Goal: Information Seeking & Learning: Learn about a topic

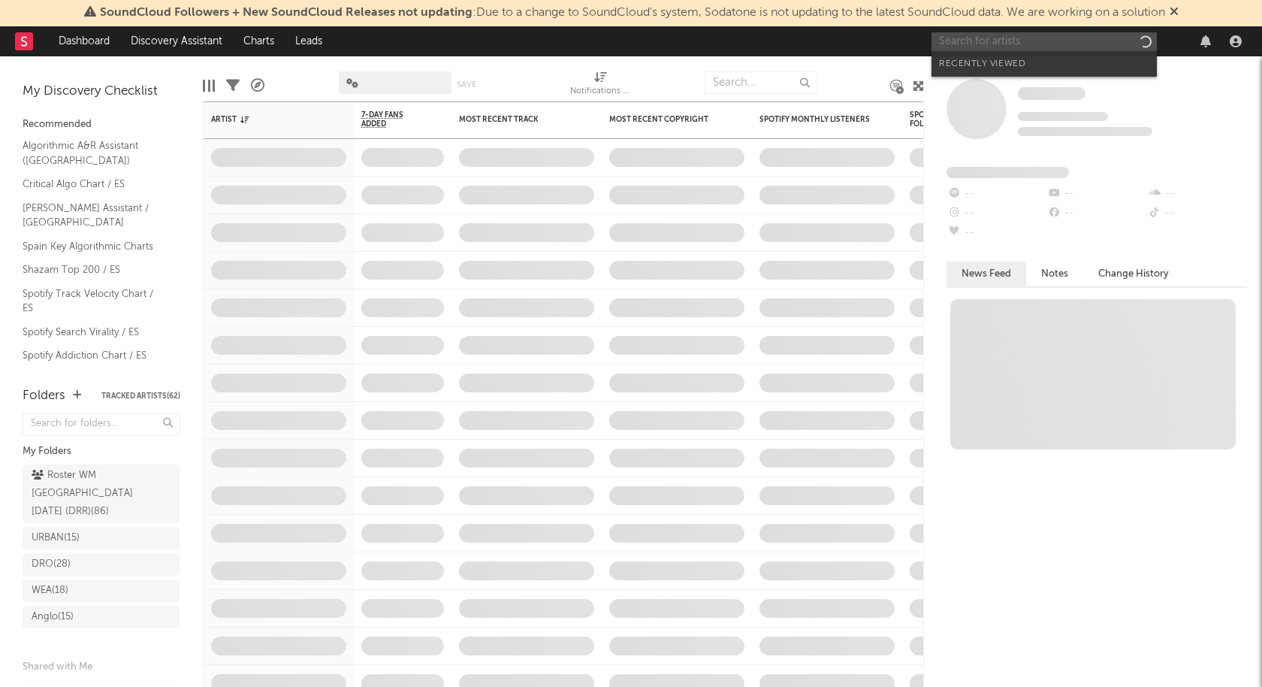
click at [1002, 47] on input "text" at bounding box center [1044, 41] width 225 height 19
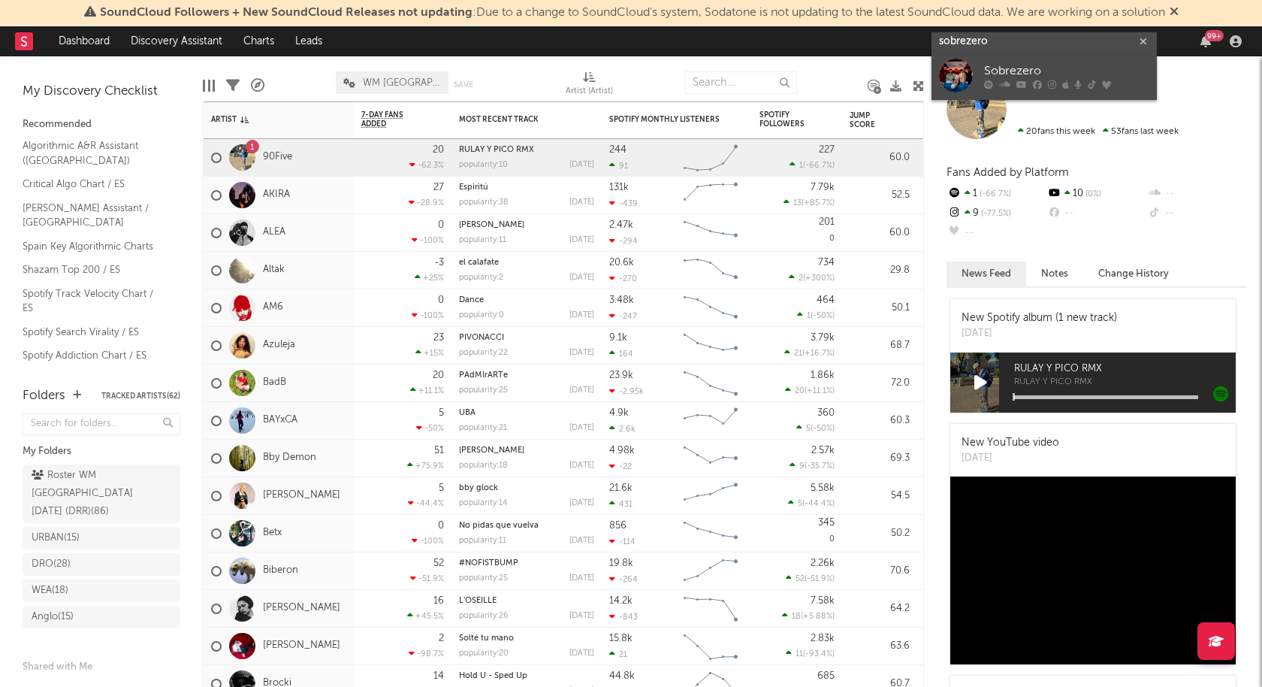
type input "sobrezero"
click at [1023, 72] on div "Sobrezero" at bounding box center [1066, 71] width 165 height 18
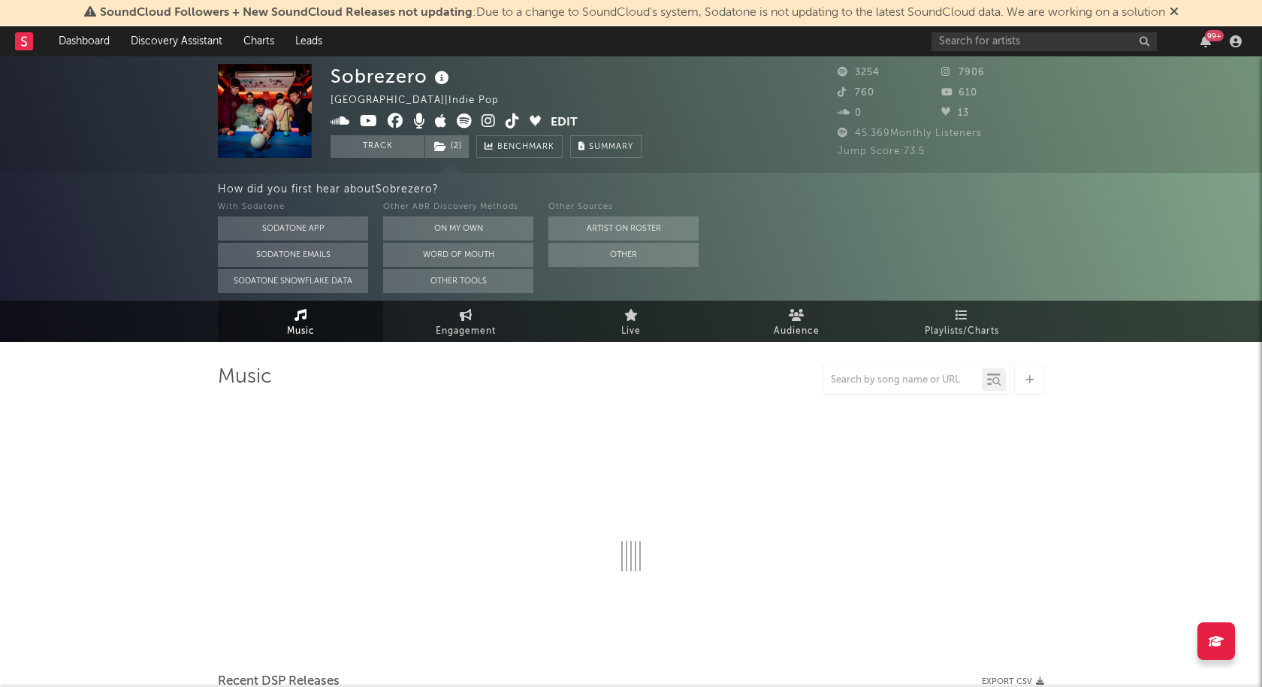
select select "1w"
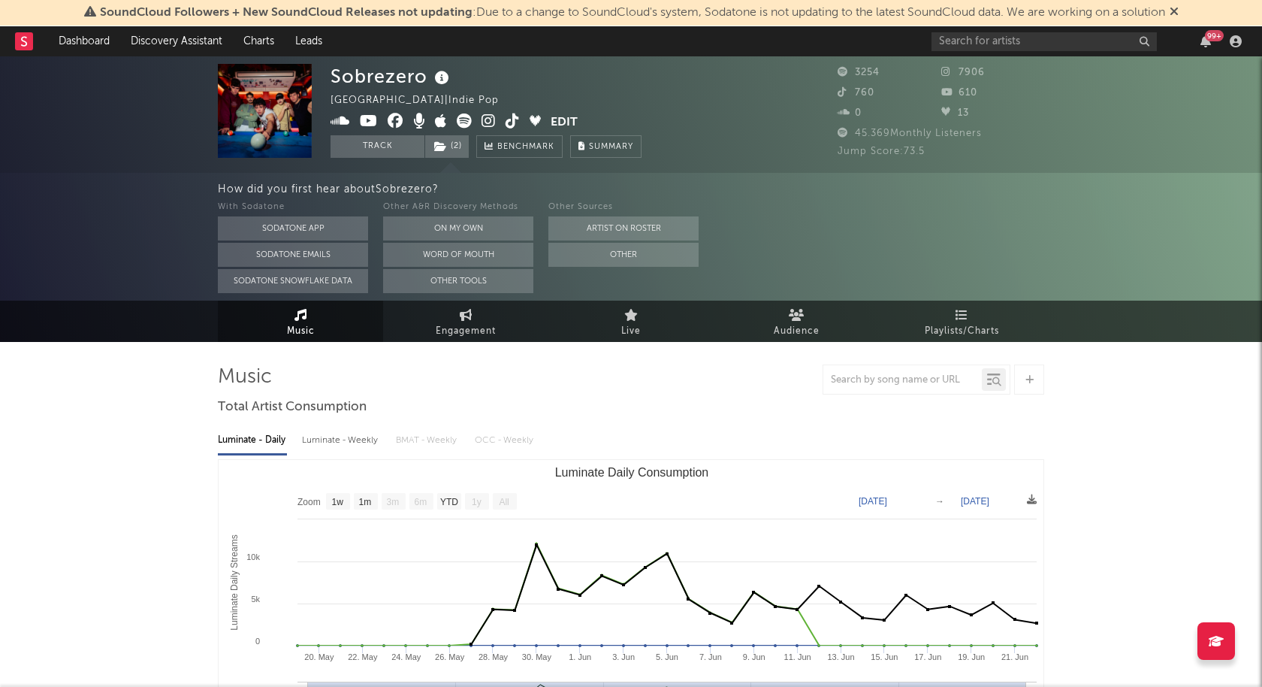
click at [863, 130] on span "45.369 Monthly Listeners" at bounding box center [910, 133] width 144 height 10
click at [477, 322] on span "Engagement" at bounding box center [466, 331] width 60 height 18
select select "1w"
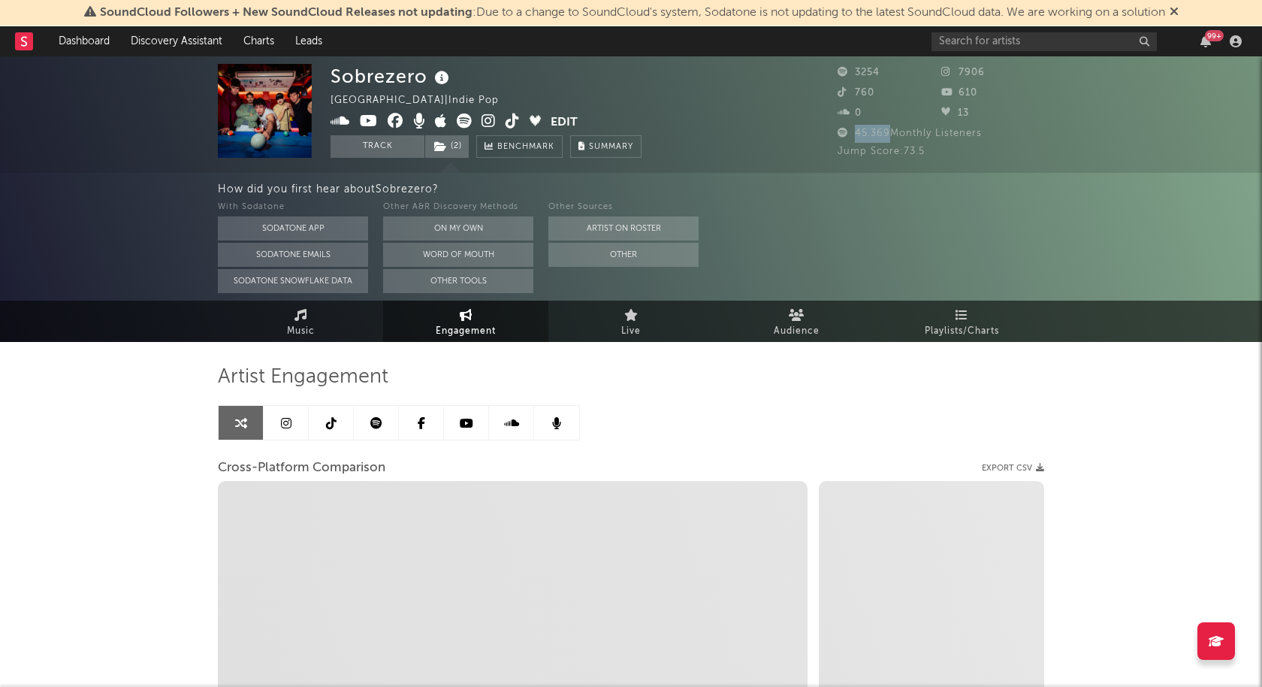
select select "1m"
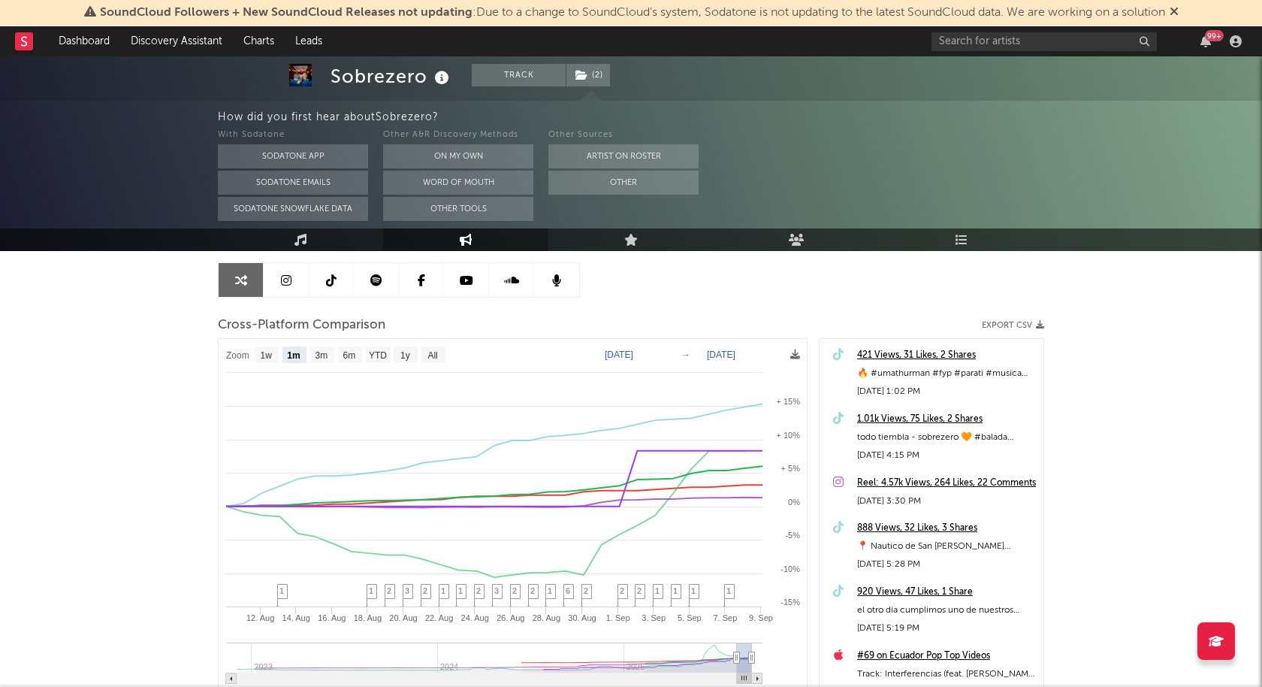
scroll to position [147, 0]
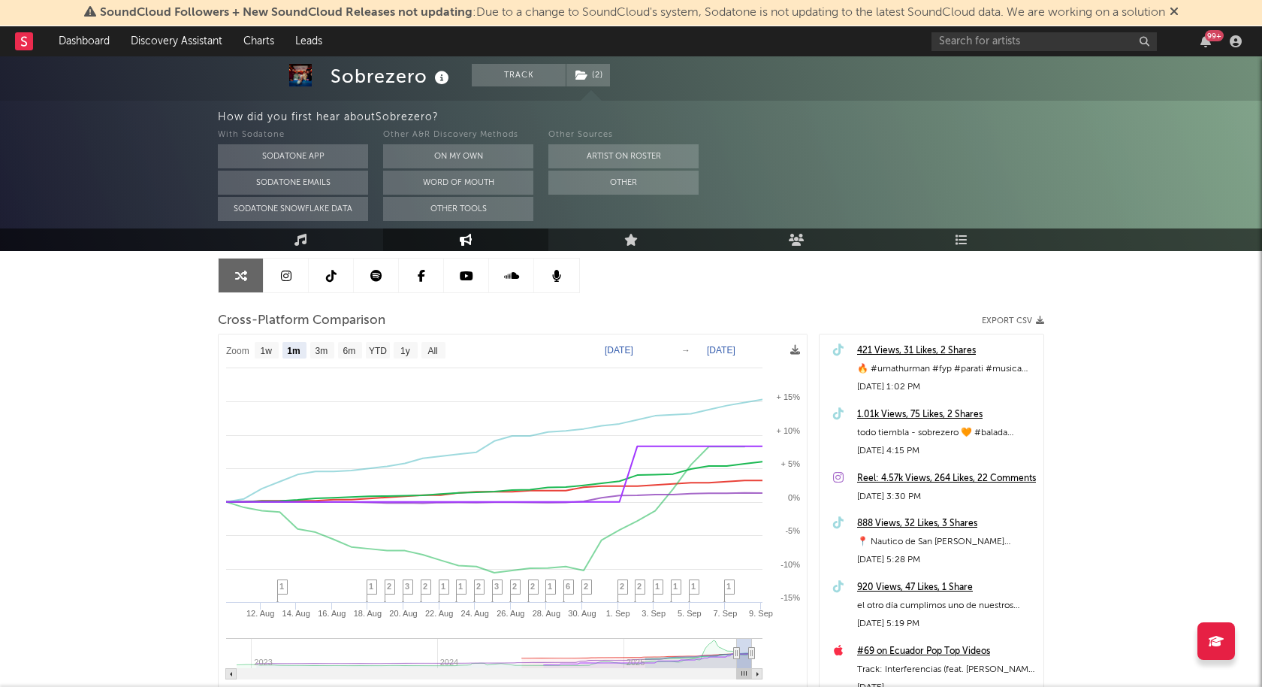
click at [389, 276] on link at bounding box center [376, 275] width 45 height 34
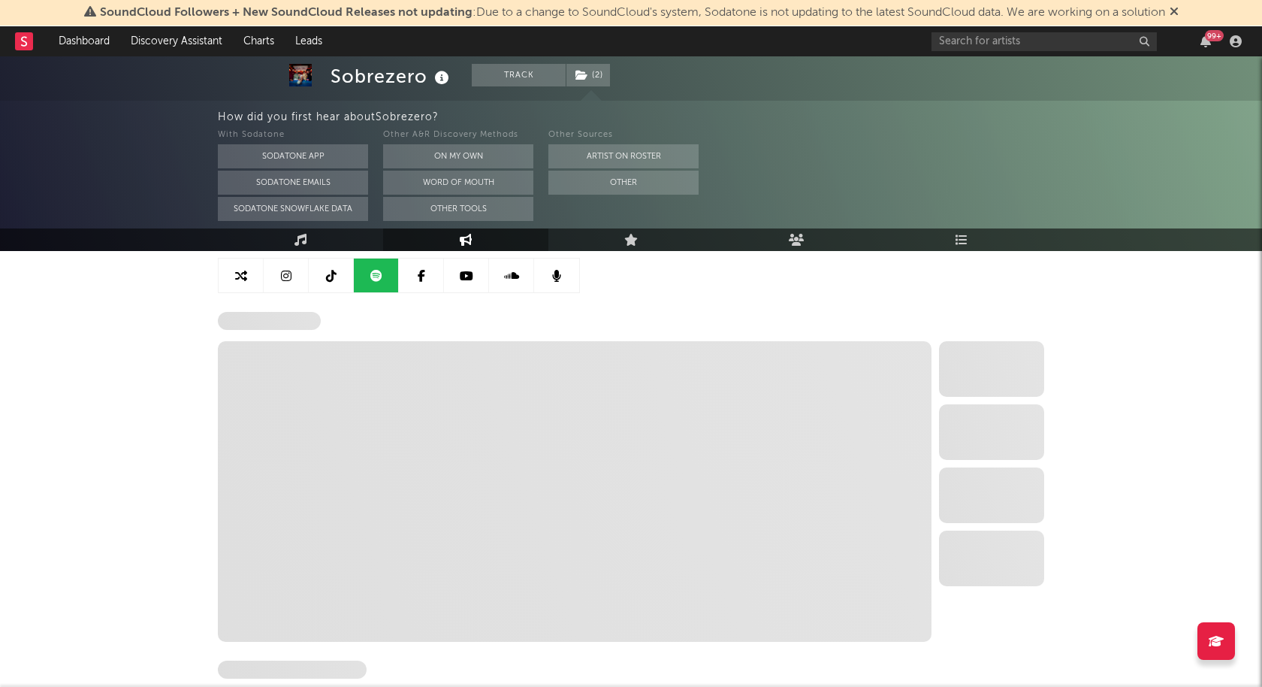
select select "6m"
select select "1w"
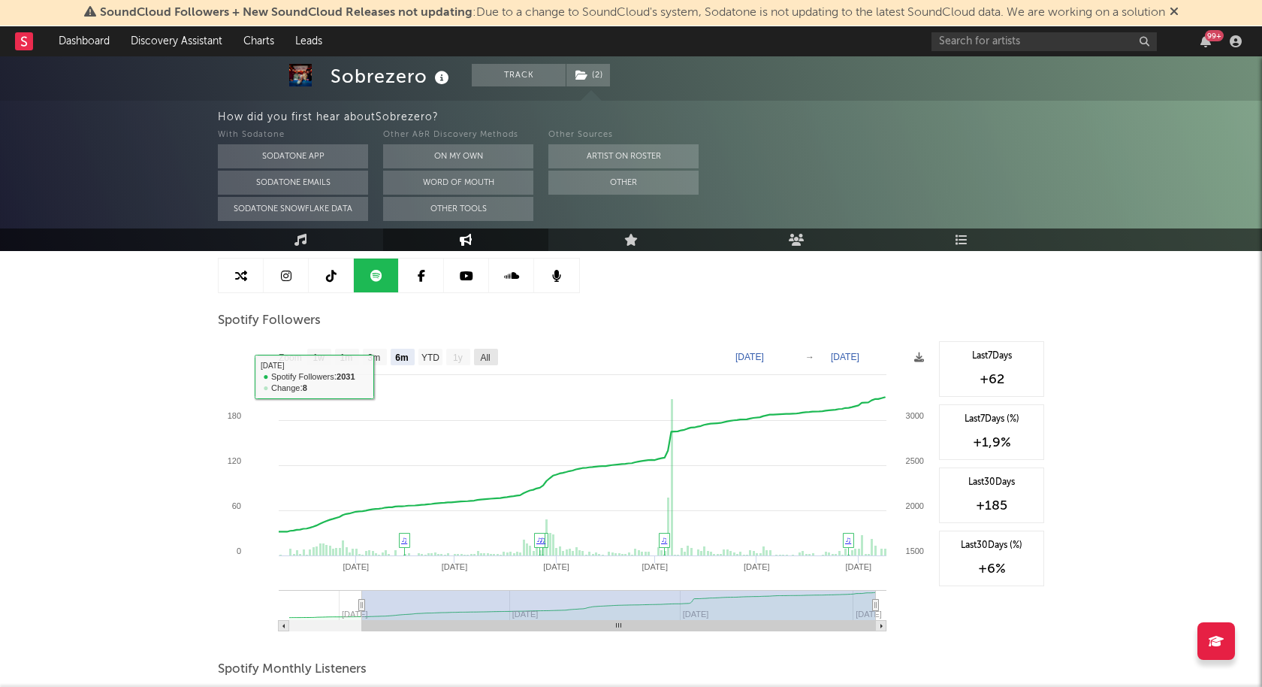
click at [486, 362] on rect at bounding box center [486, 357] width 24 height 17
select select "All"
type input "[DATE]"
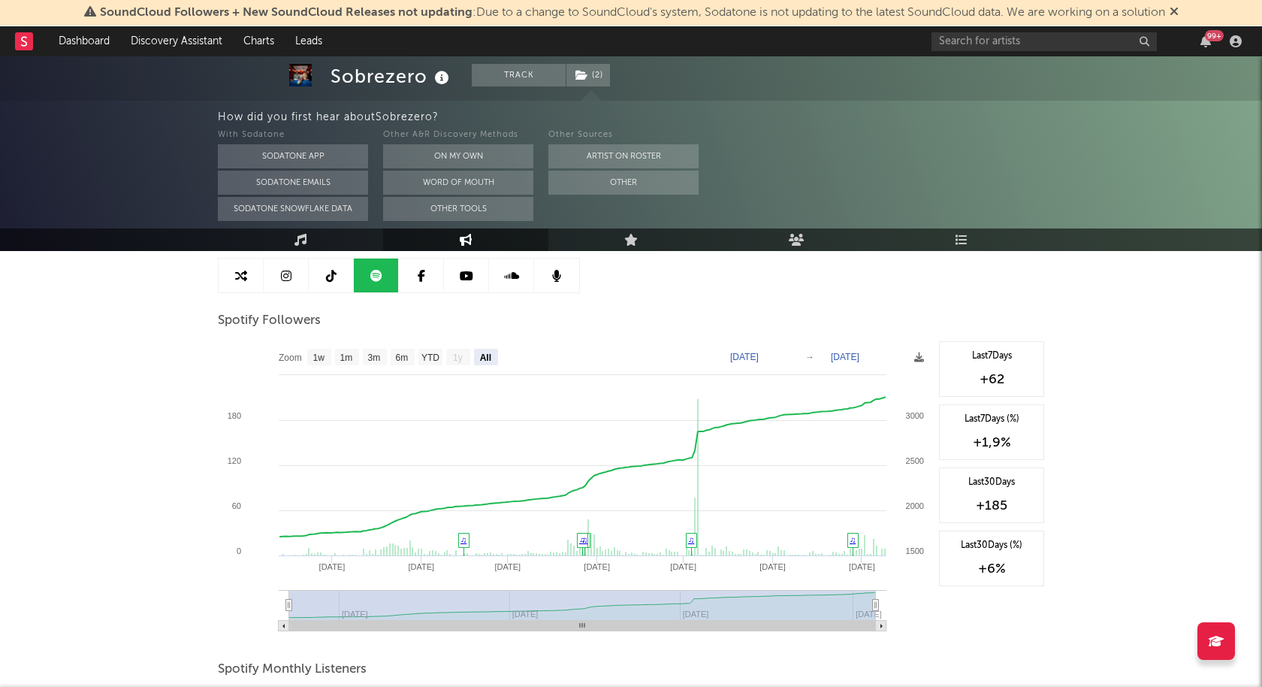
click at [766, 347] on rect at bounding box center [575, 491] width 714 height 301
click at [759, 353] on text "[DATE]" at bounding box center [744, 357] width 29 height 11
click at [790, 358] on input "[DATE]" at bounding box center [755, 356] width 70 height 15
click at [740, 220] on div "With Sodatone Sodatone App Sodatone Emails Sodatone Snowflake Data Other A&R Di…" at bounding box center [740, 173] width 1044 height 95
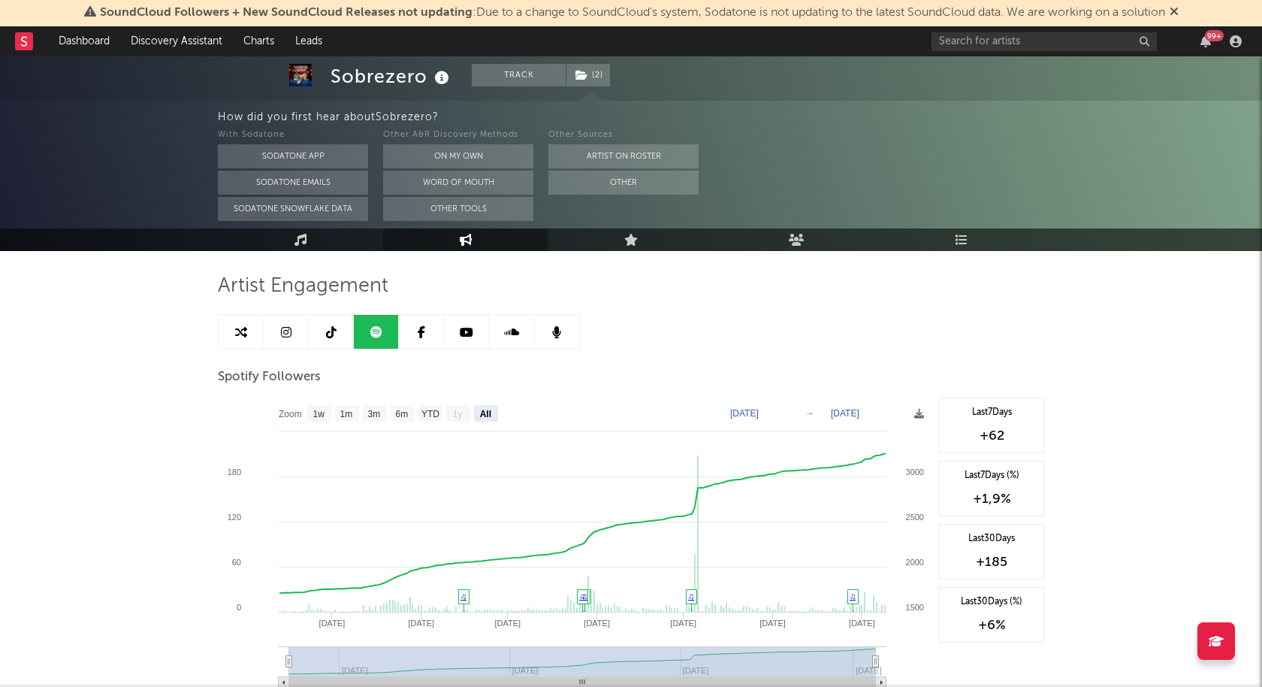
scroll to position [98, 0]
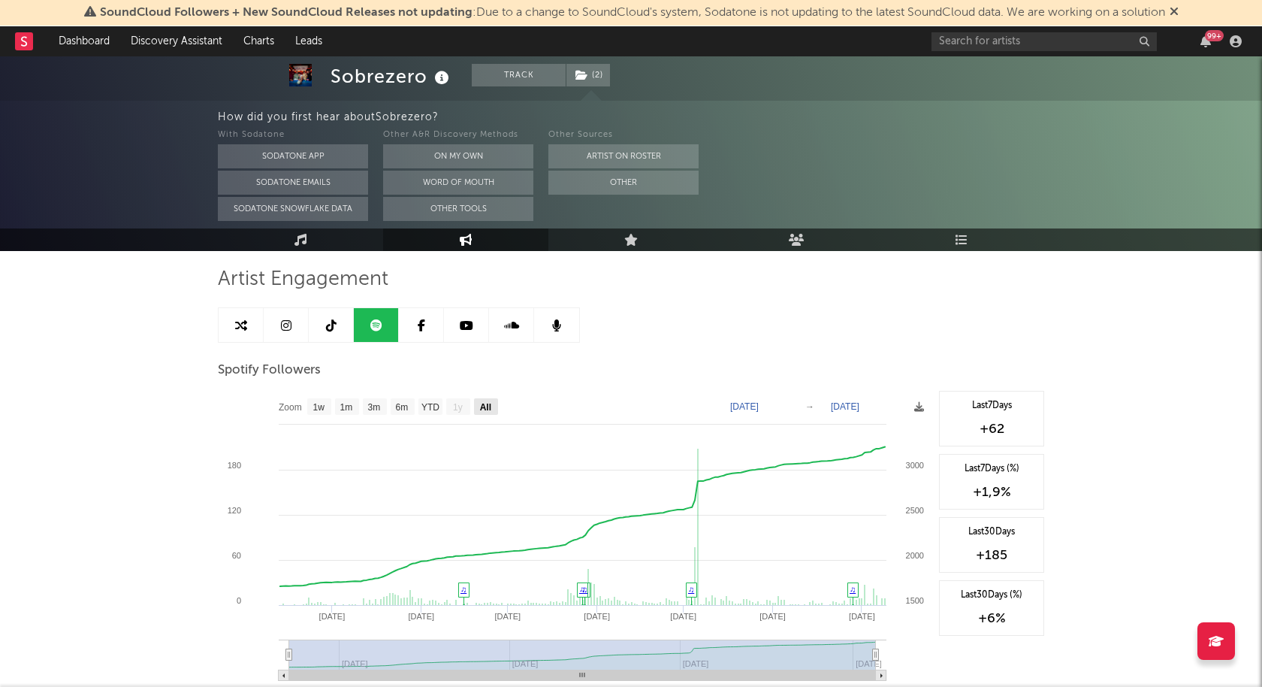
click at [481, 407] on text "All" at bounding box center [485, 407] width 11 height 11
select select "All"
click at [791, 398] on rect at bounding box center [575, 541] width 714 height 301
click at [759, 403] on text "[DATE]" at bounding box center [744, 406] width 29 height 11
click at [769, 401] on input "[DATE]" at bounding box center [755, 406] width 70 height 15
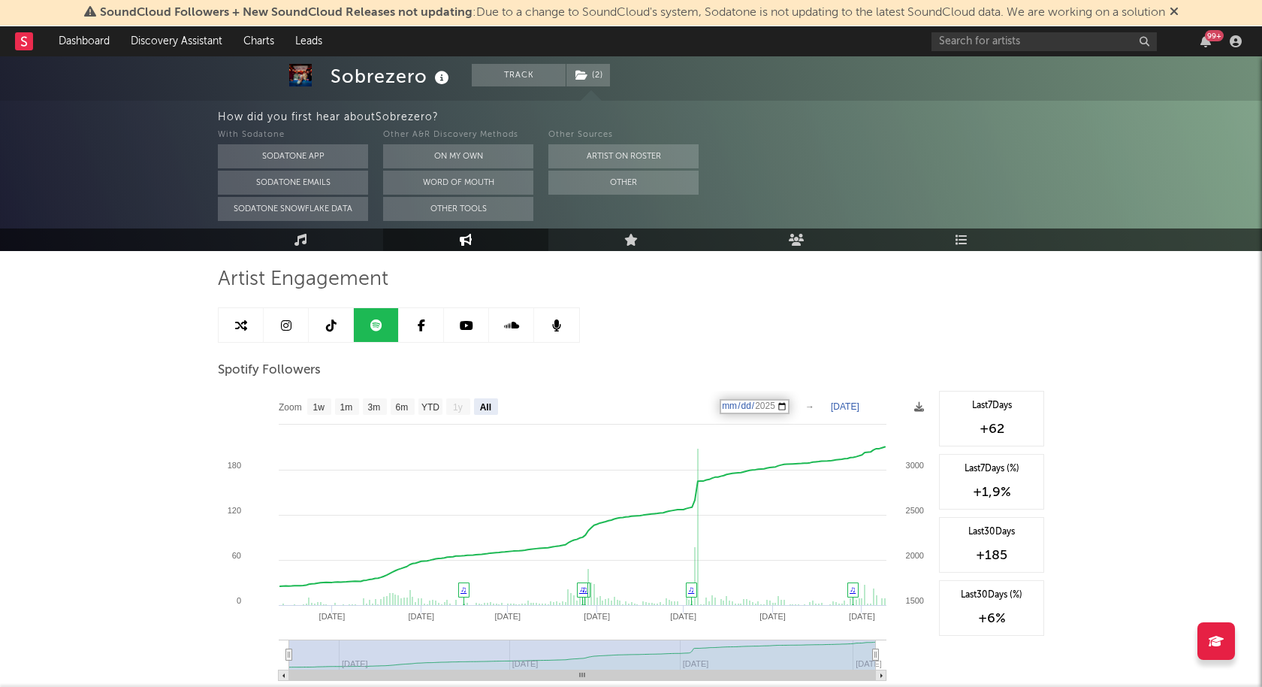
click at [736, 404] on input "[DATE]" at bounding box center [755, 406] width 70 height 15
click at [790, 404] on input "[DATE]" at bounding box center [755, 406] width 70 height 15
click at [283, 326] on icon at bounding box center [286, 325] width 11 height 12
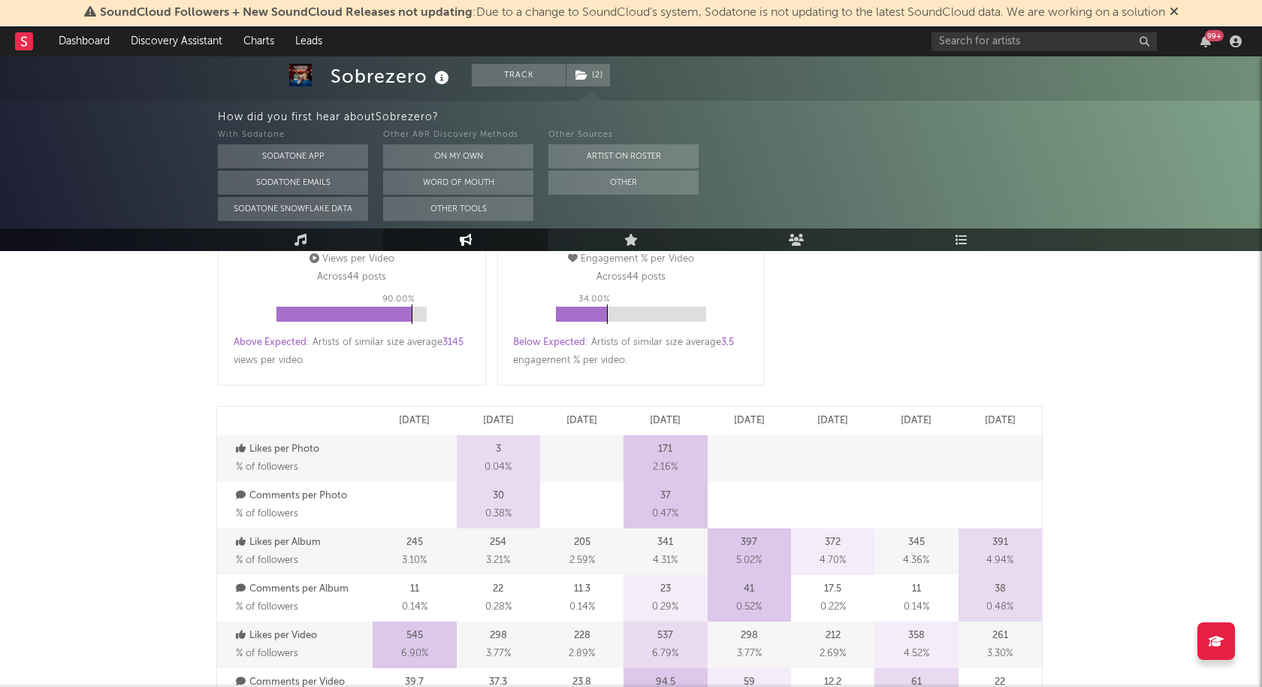
select select "6m"
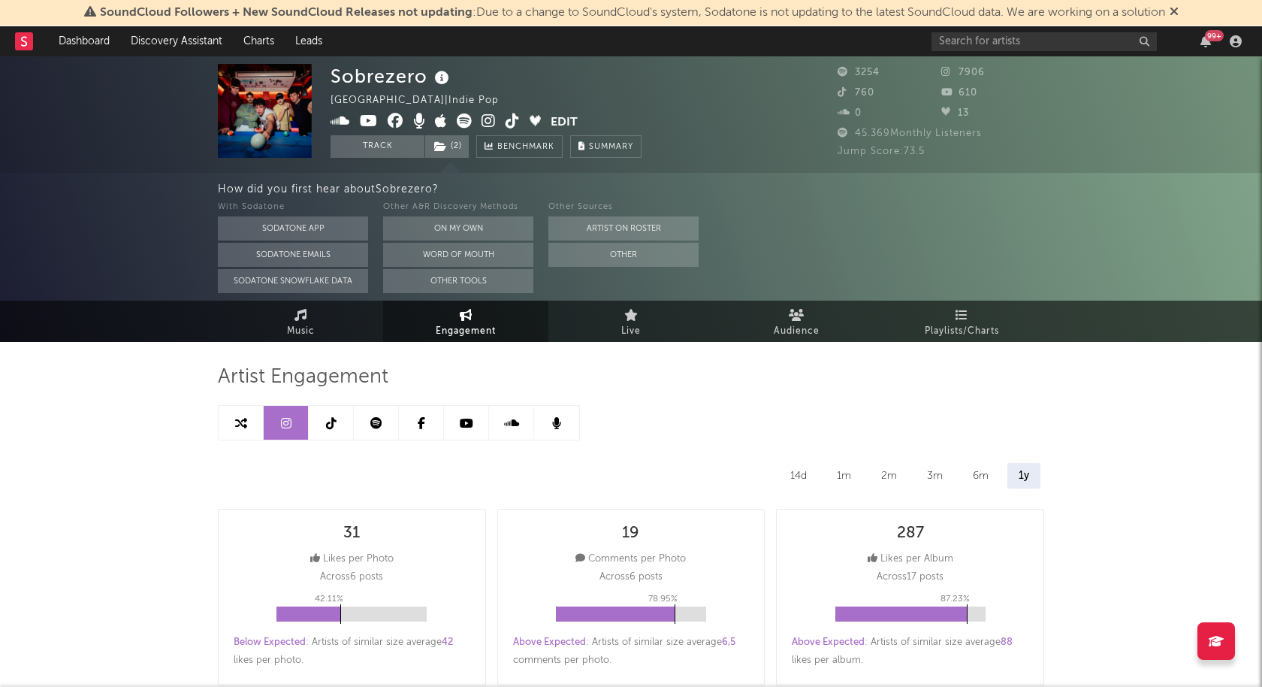
click at [332, 422] on icon at bounding box center [331, 423] width 11 height 12
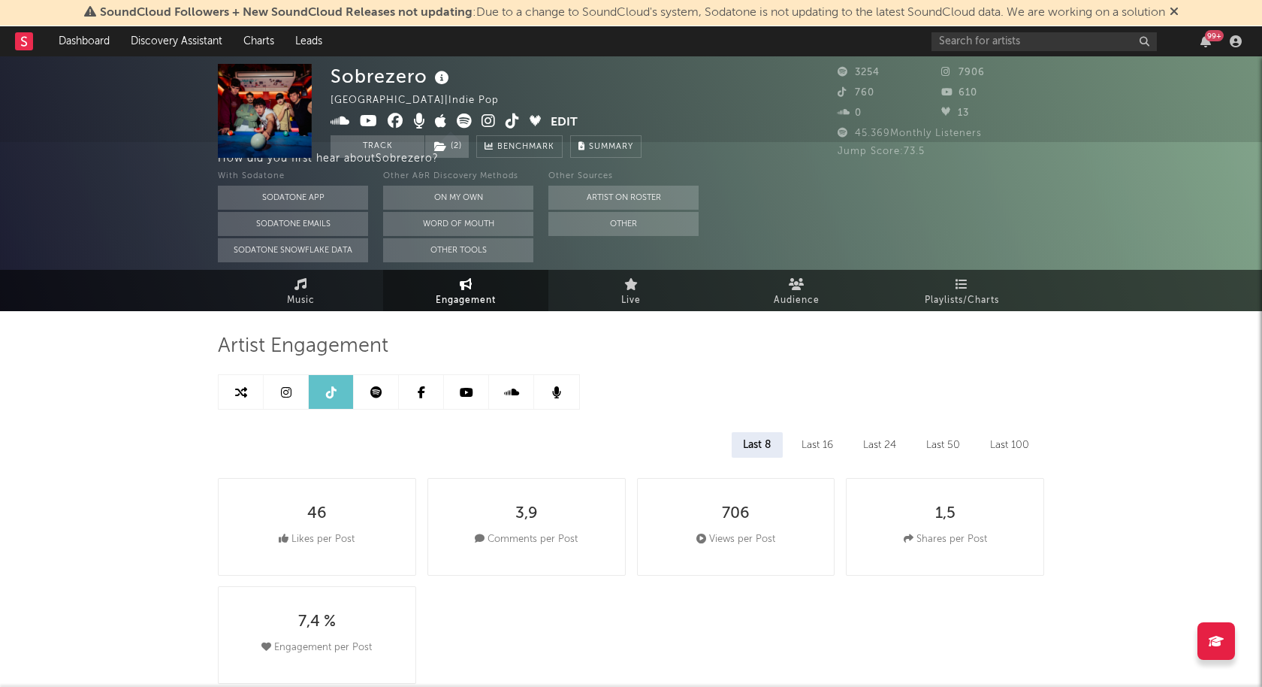
select select "6m"
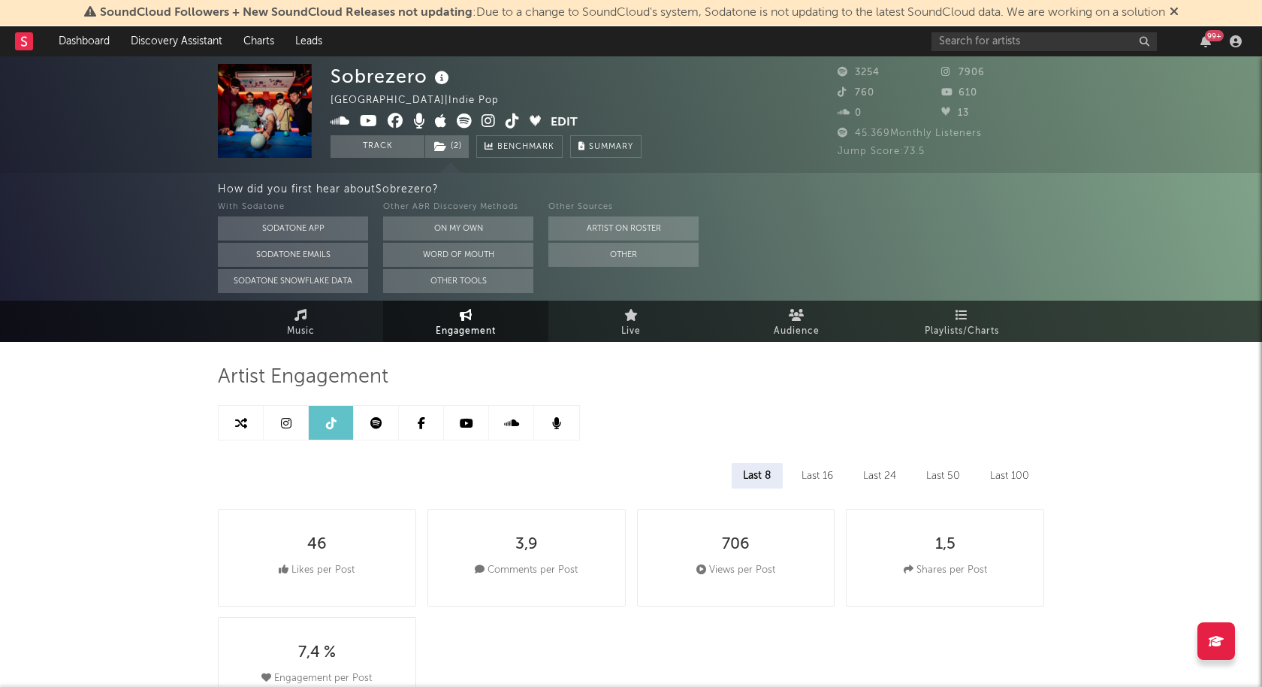
click at [241, 421] on icon at bounding box center [241, 423] width 12 height 12
select select "1m"
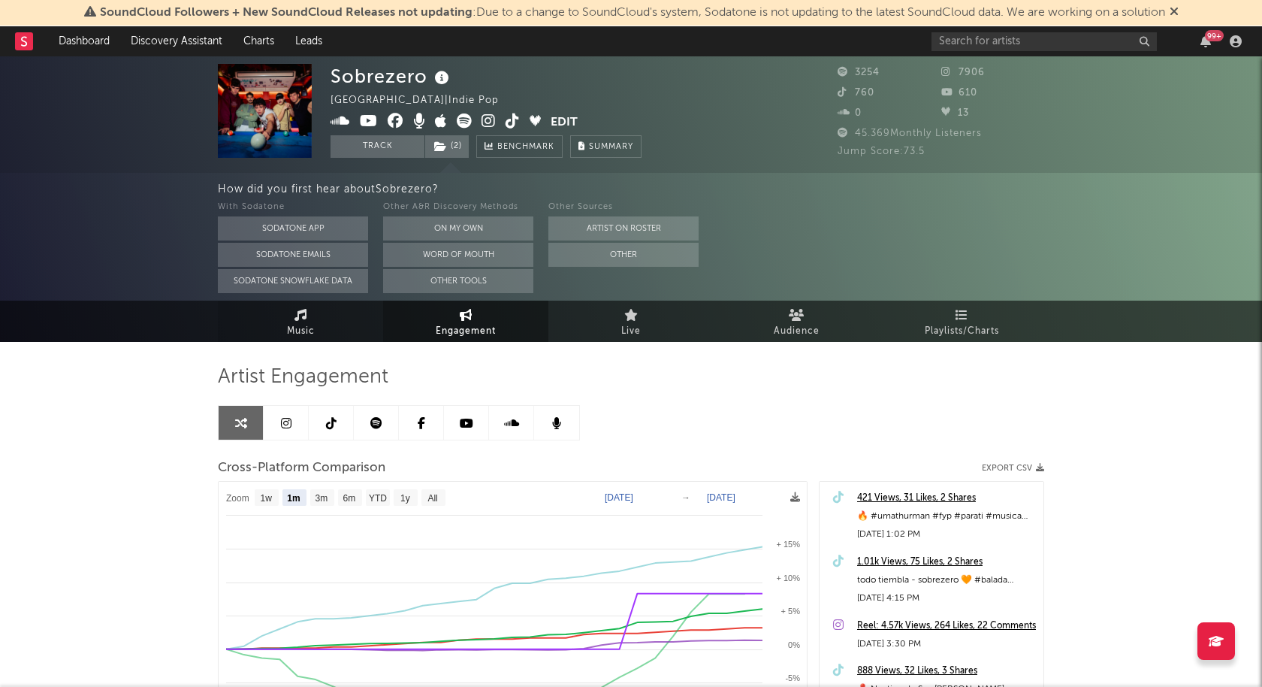
click at [307, 310] on link "Music" at bounding box center [300, 321] width 165 height 41
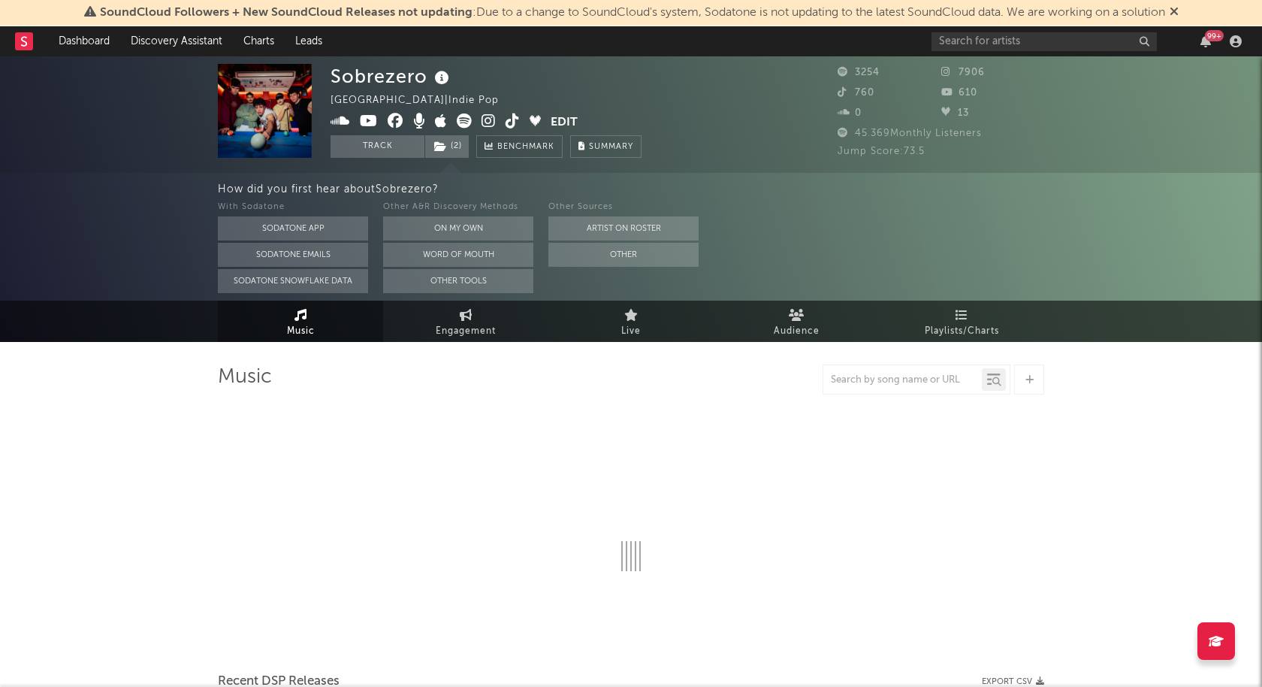
select select "1w"
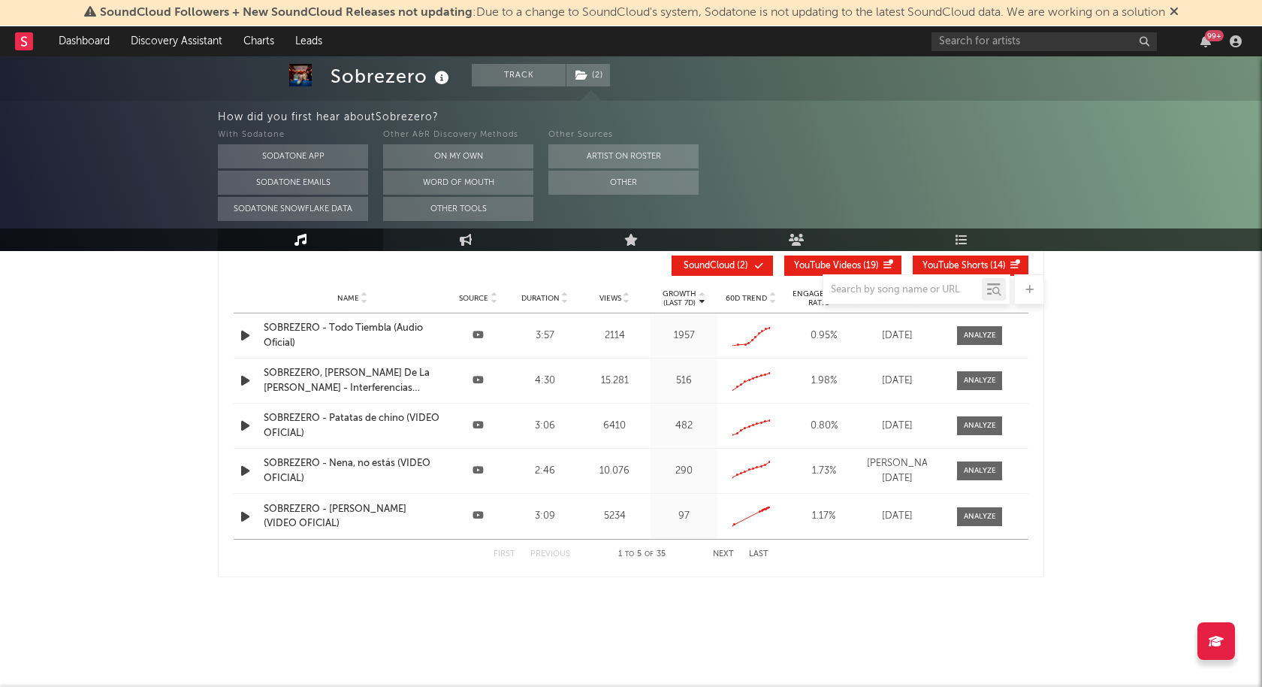
scroll to position [1390, 0]
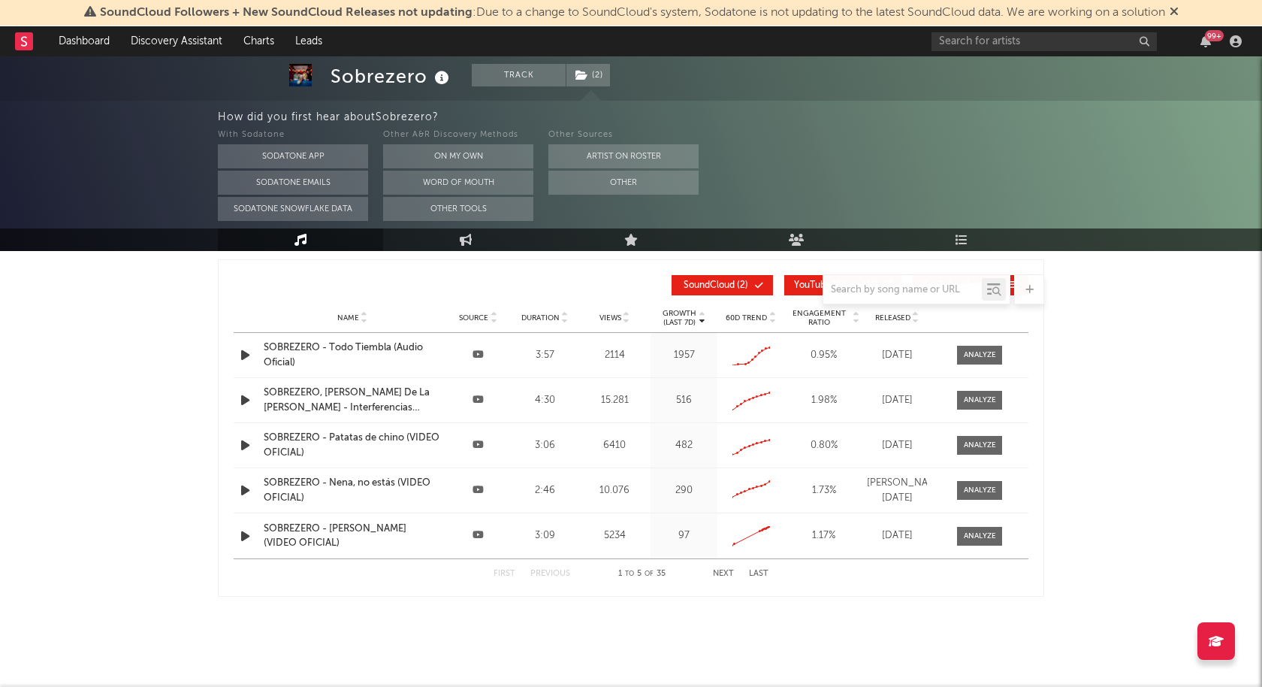
select select "1w"
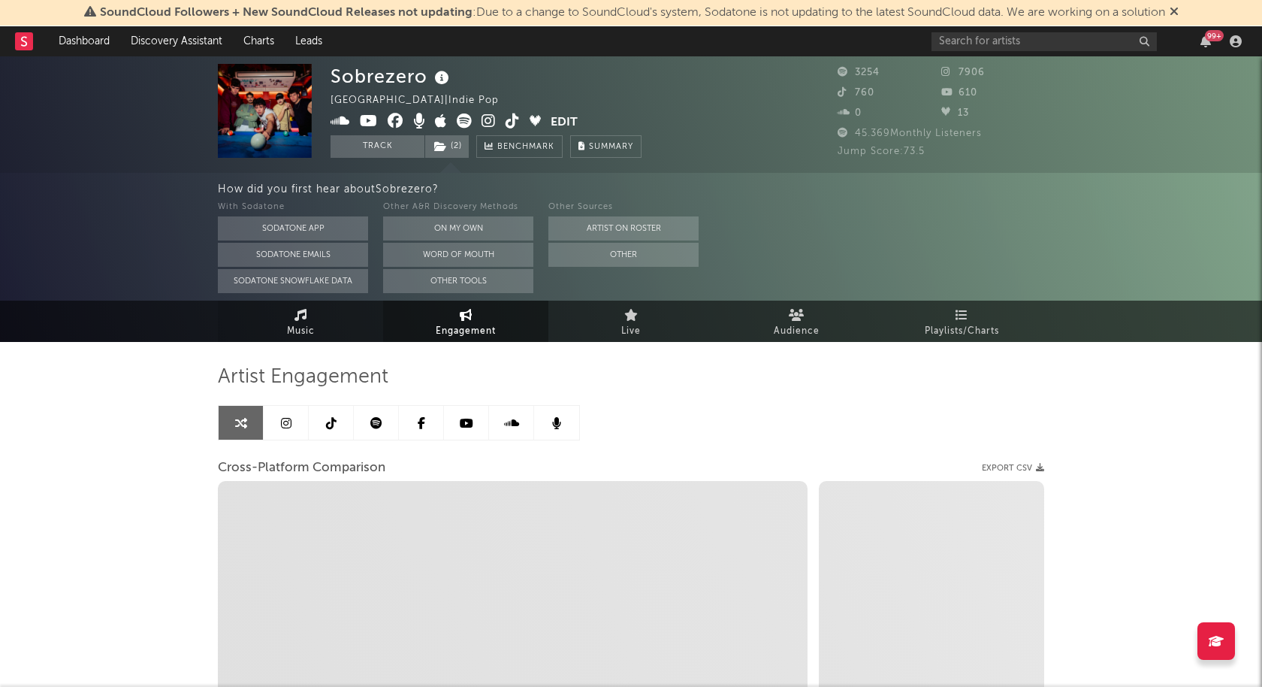
click at [309, 322] on span "Music" at bounding box center [301, 331] width 28 height 18
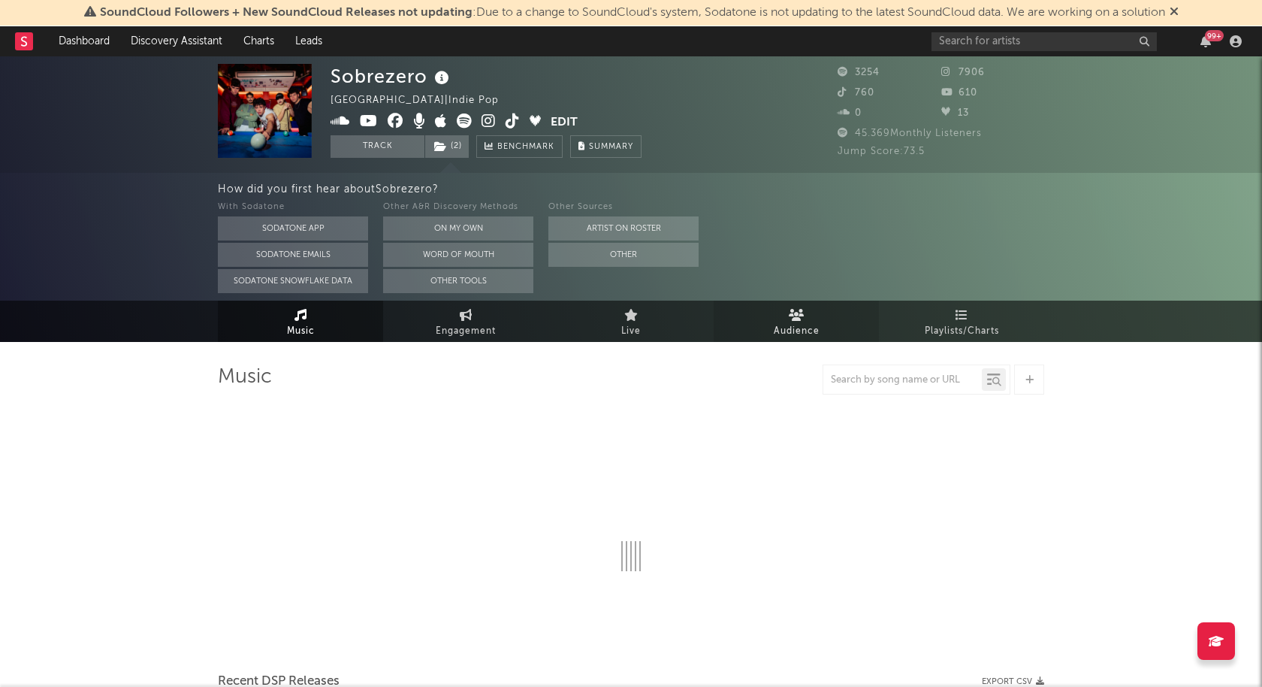
select select "1w"
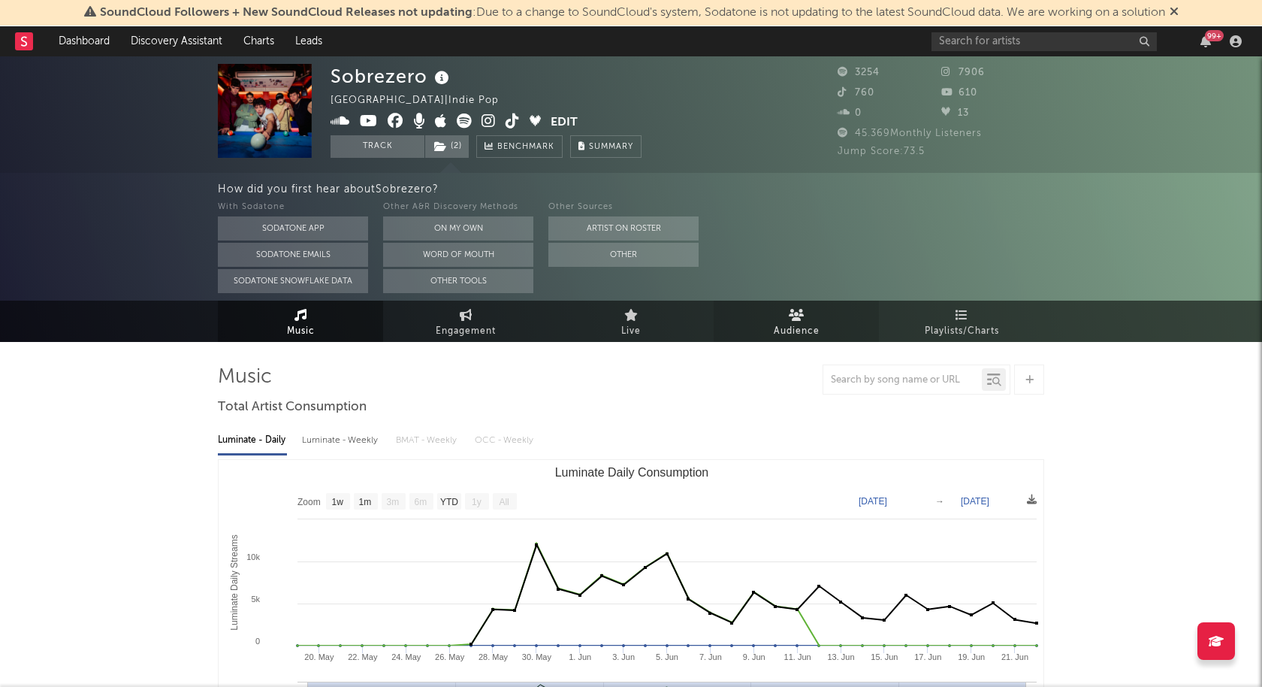
click at [823, 322] on link "Audience" at bounding box center [796, 321] width 165 height 41
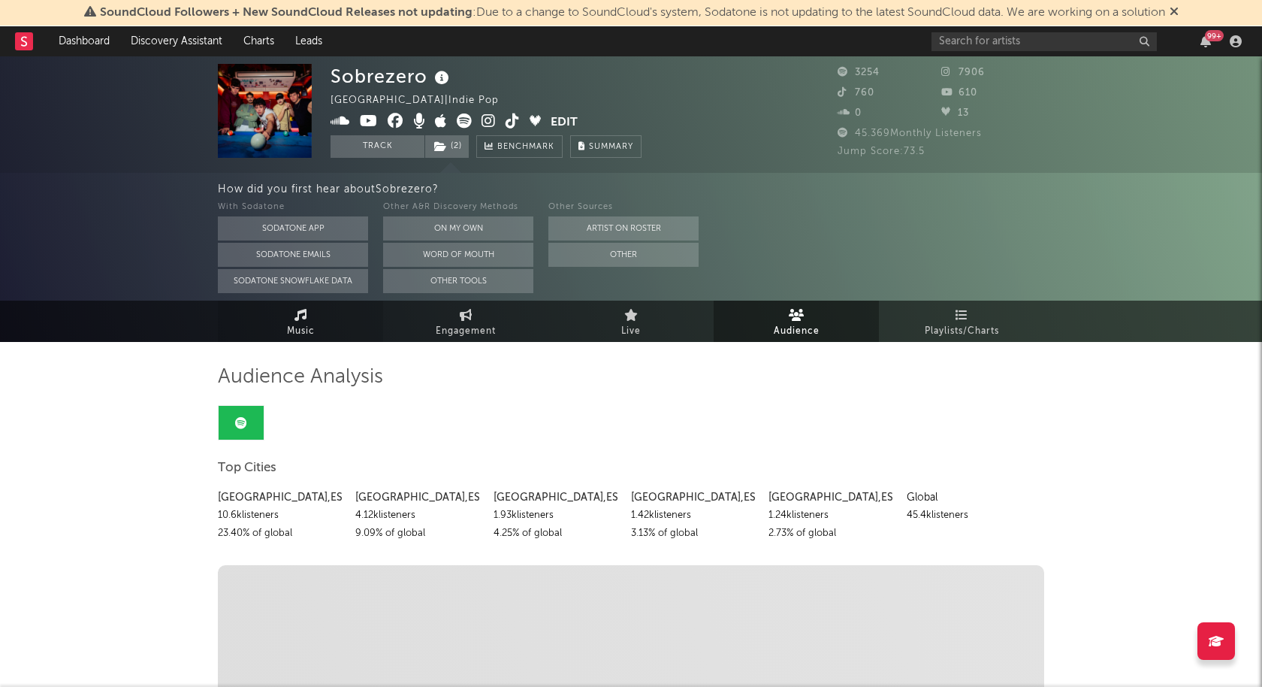
click at [304, 313] on icon at bounding box center [301, 315] width 13 height 12
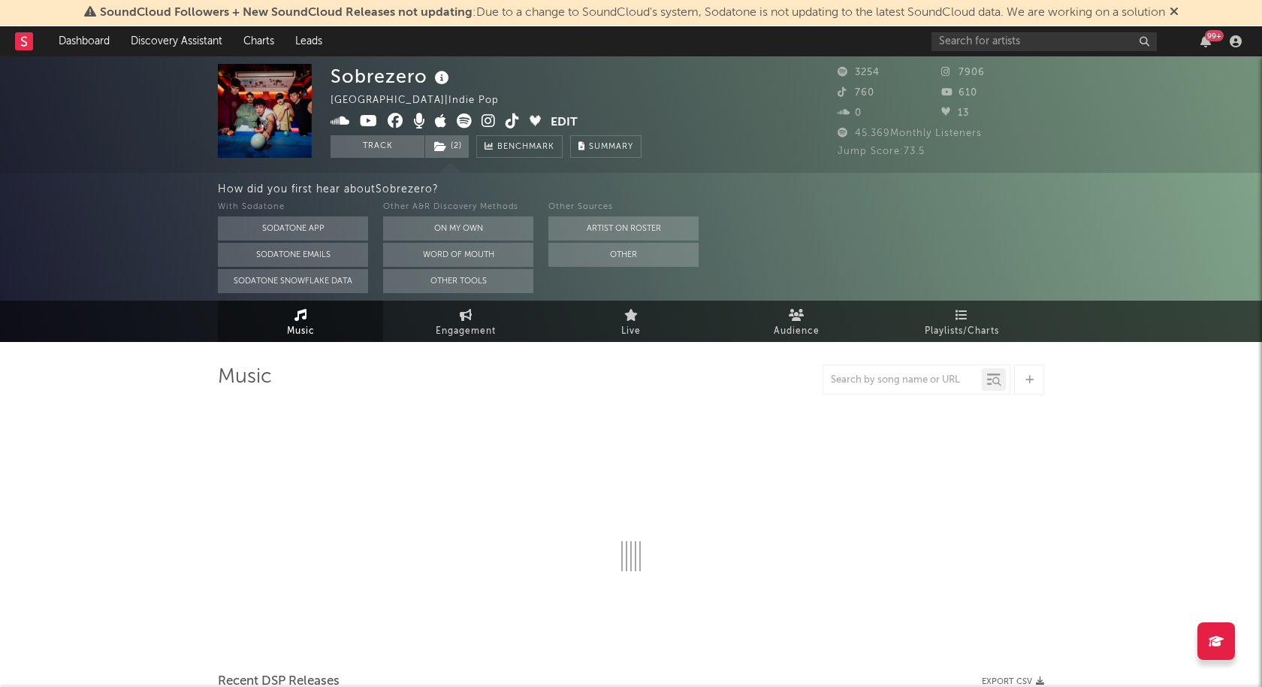
select select "1w"
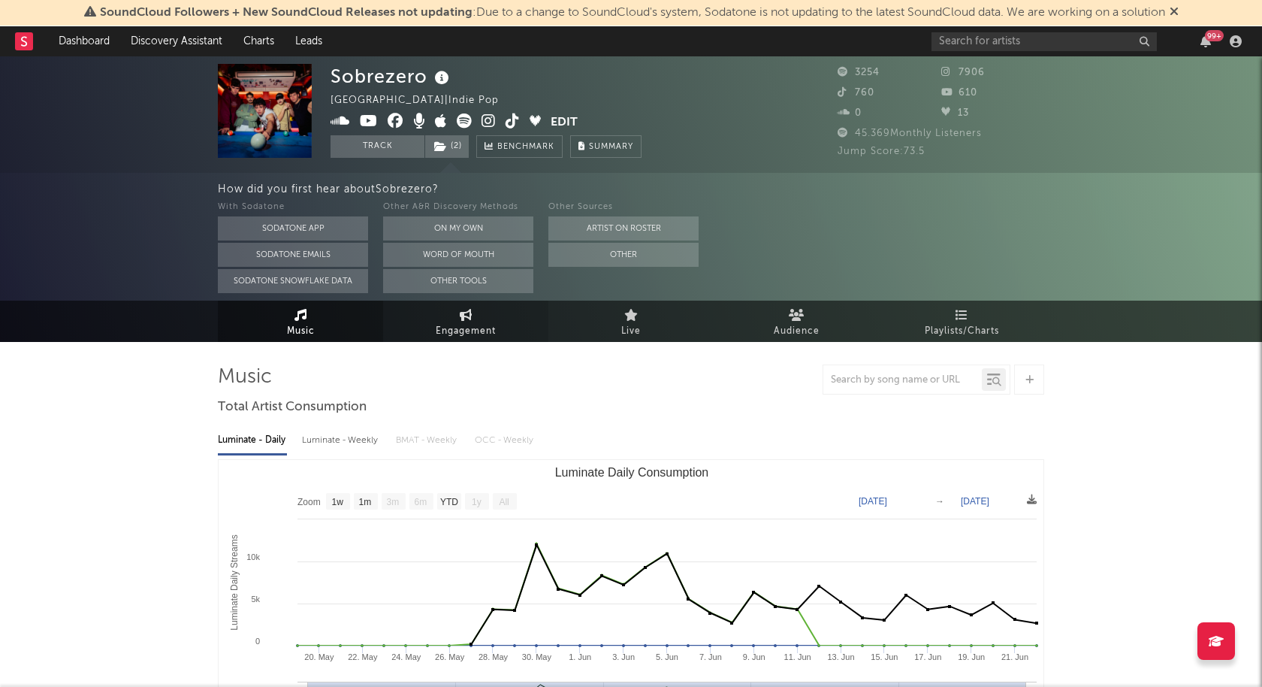
click at [428, 319] on link "Engagement" at bounding box center [465, 321] width 165 height 41
select select "1w"
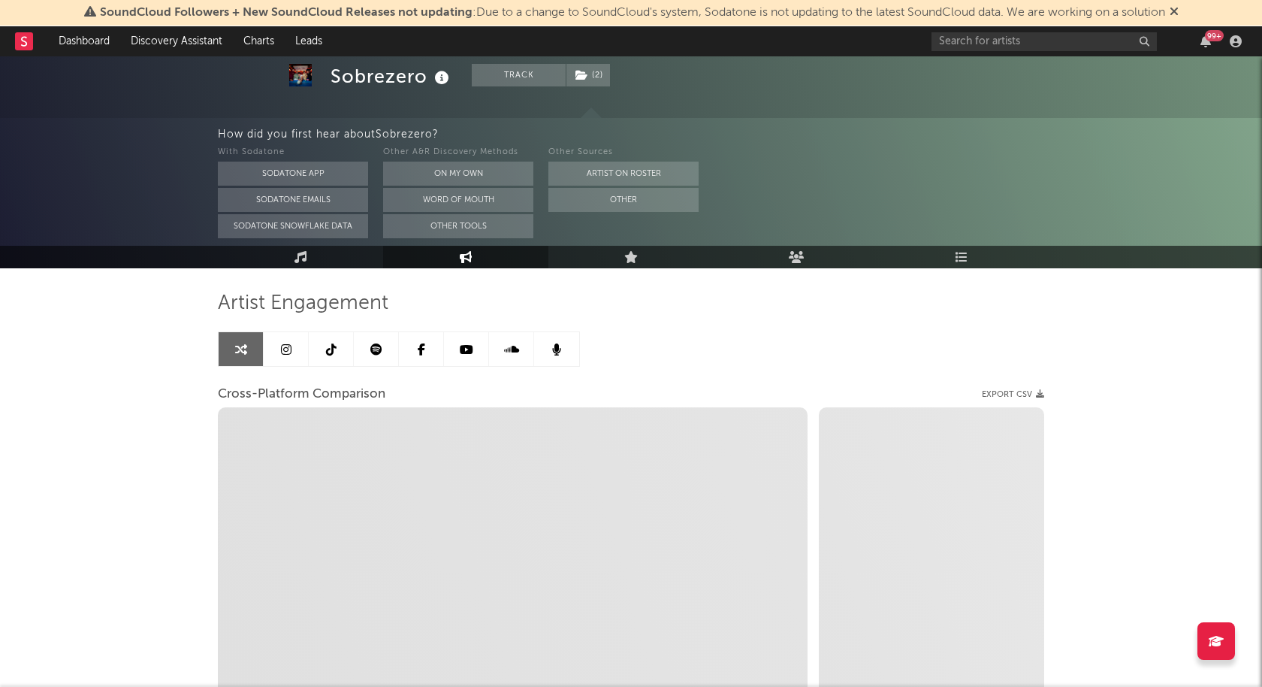
scroll to position [89, 0]
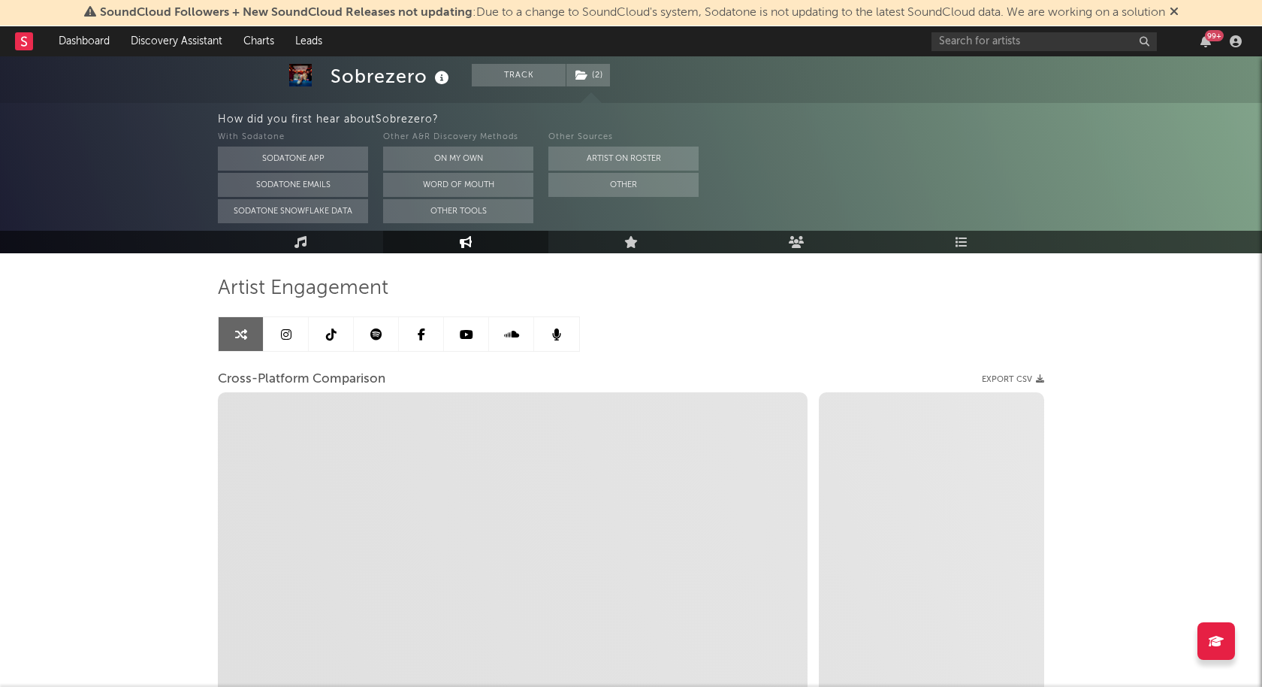
click at [337, 343] on link at bounding box center [331, 334] width 45 height 34
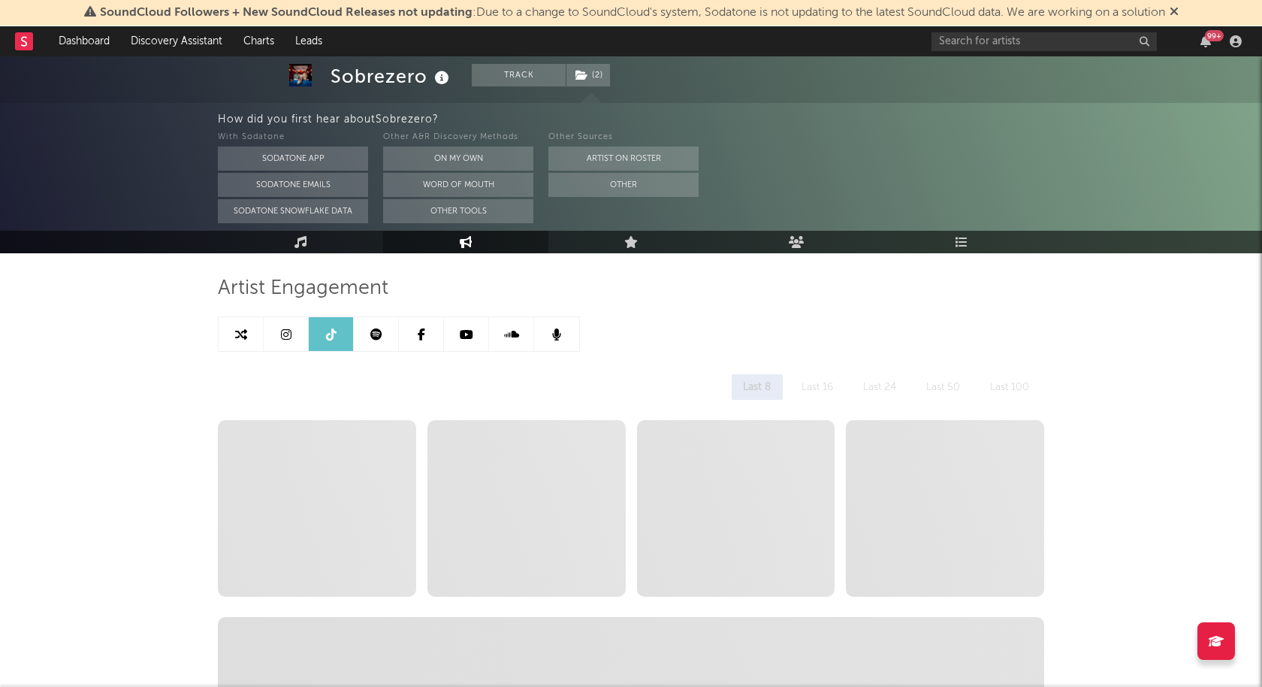
select select "6m"
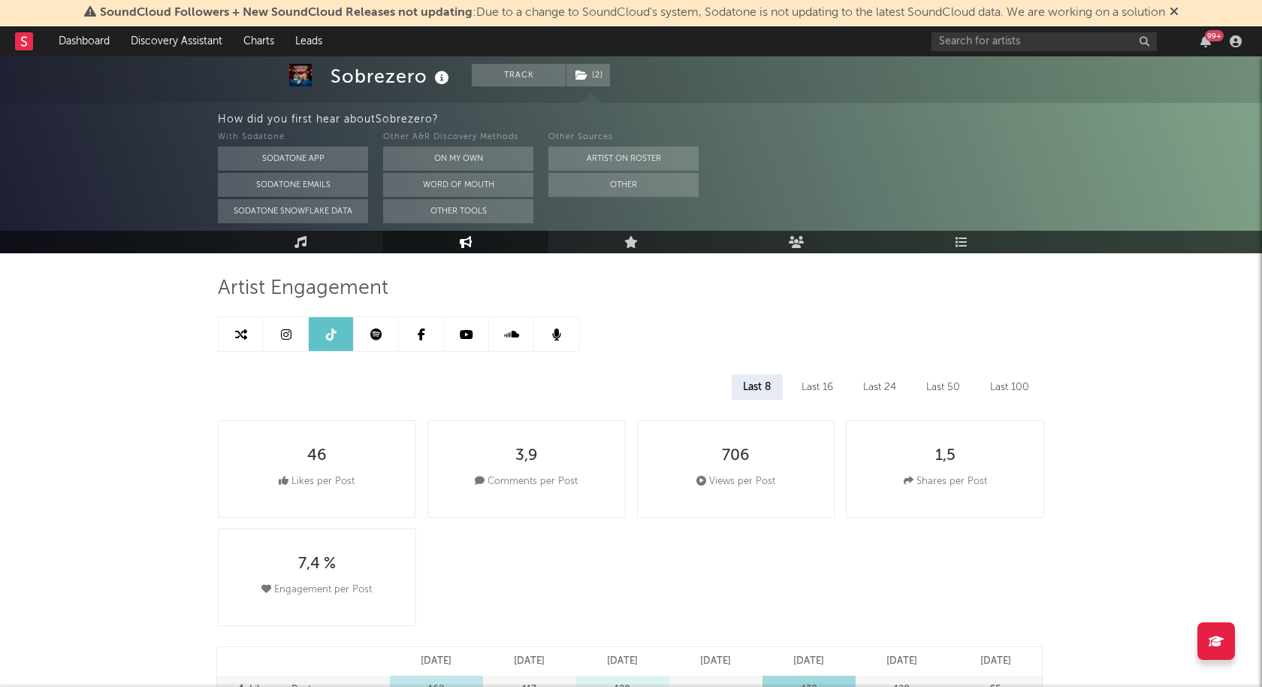
scroll to position [86, 0]
